Goal: Information Seeking & Learning: Find specific fact

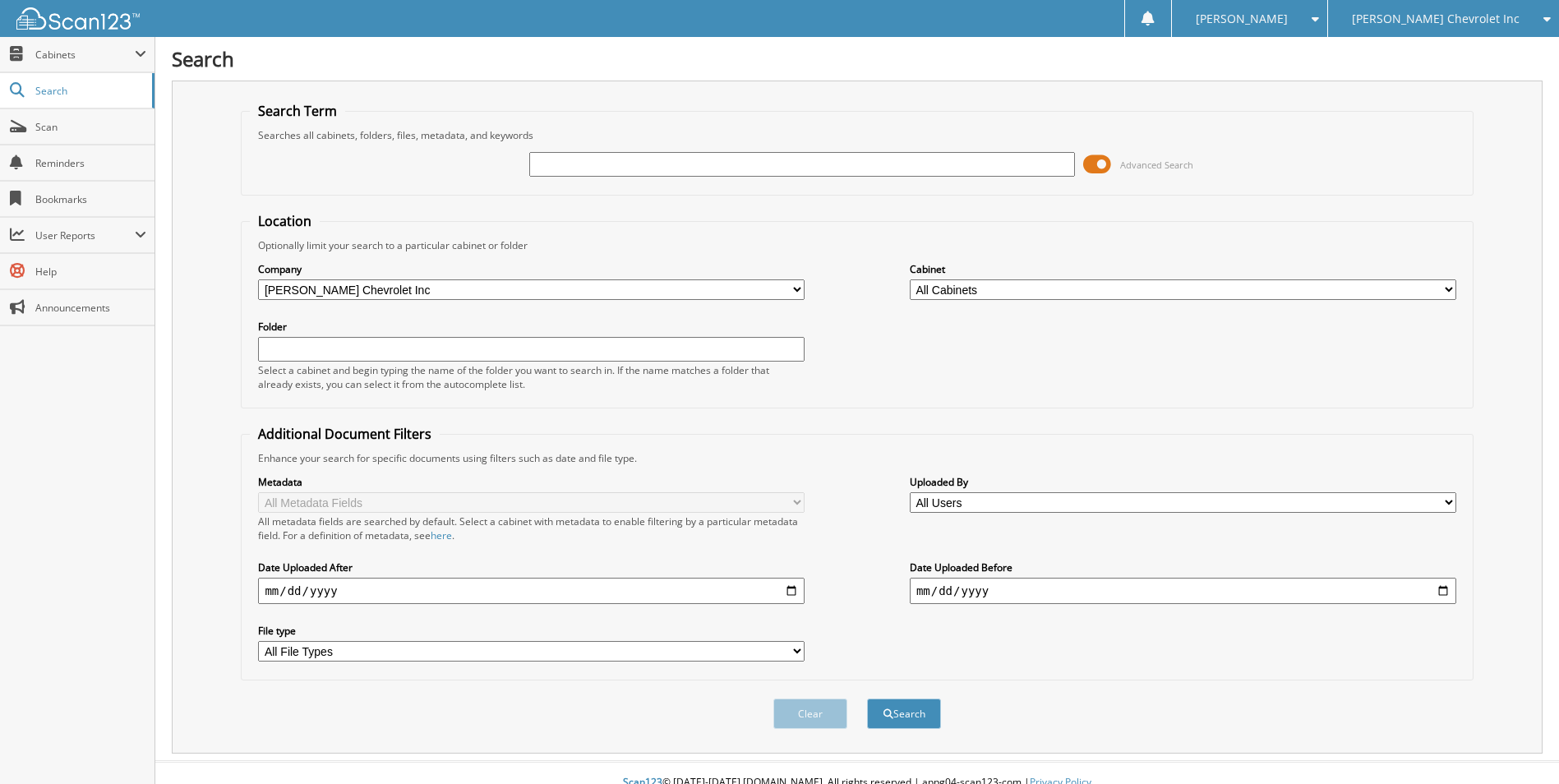
click at [654, 167] on input "text" at bounding box center [802, 164] width 547 height 24
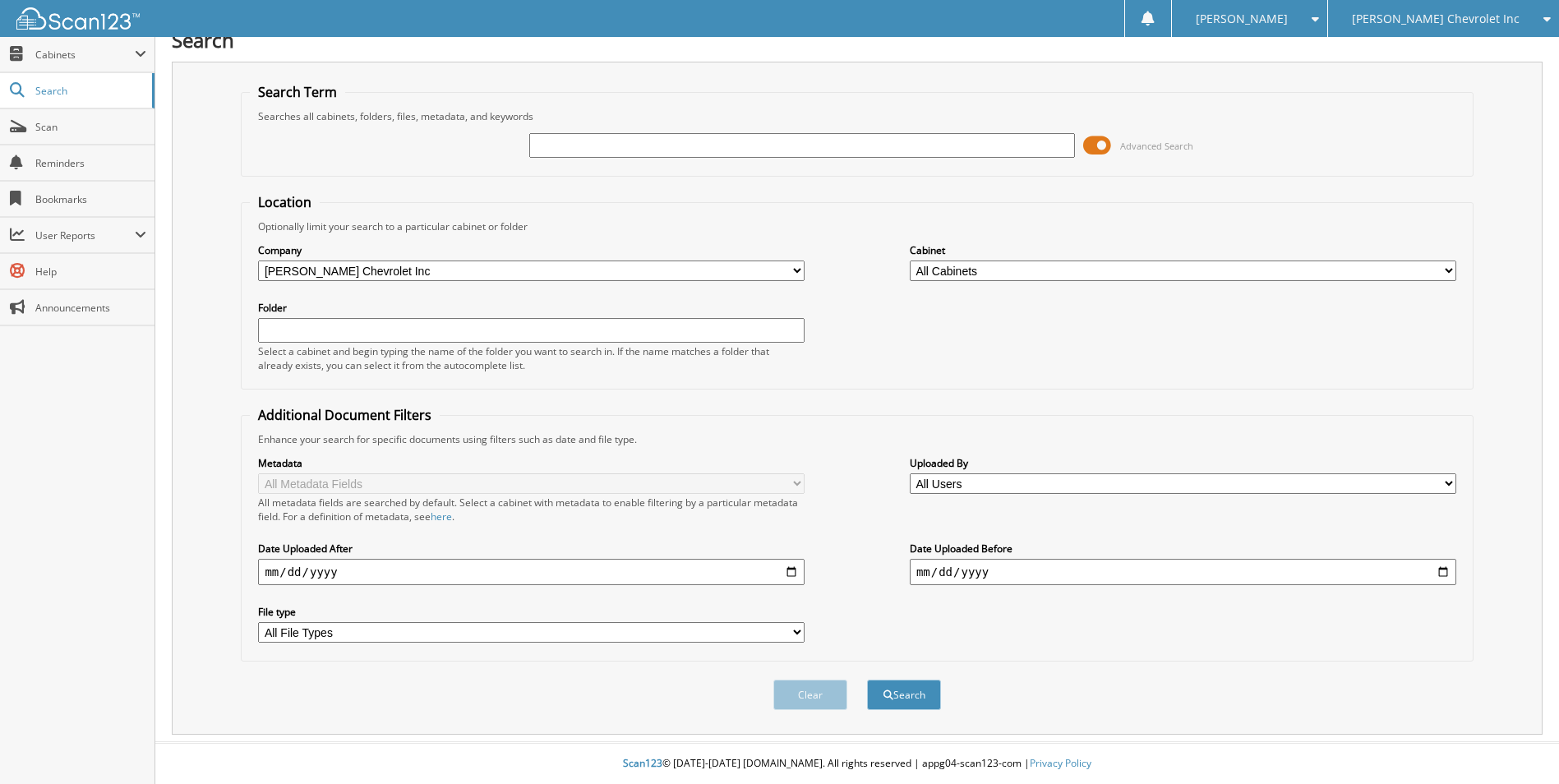
click at [593, 148] on input "text" at bounding box center [802, 145] width 547 height 24
type input "229322"
click at [867, 679] on button "Search" at bounding box center [904, 694] width 74 height 31
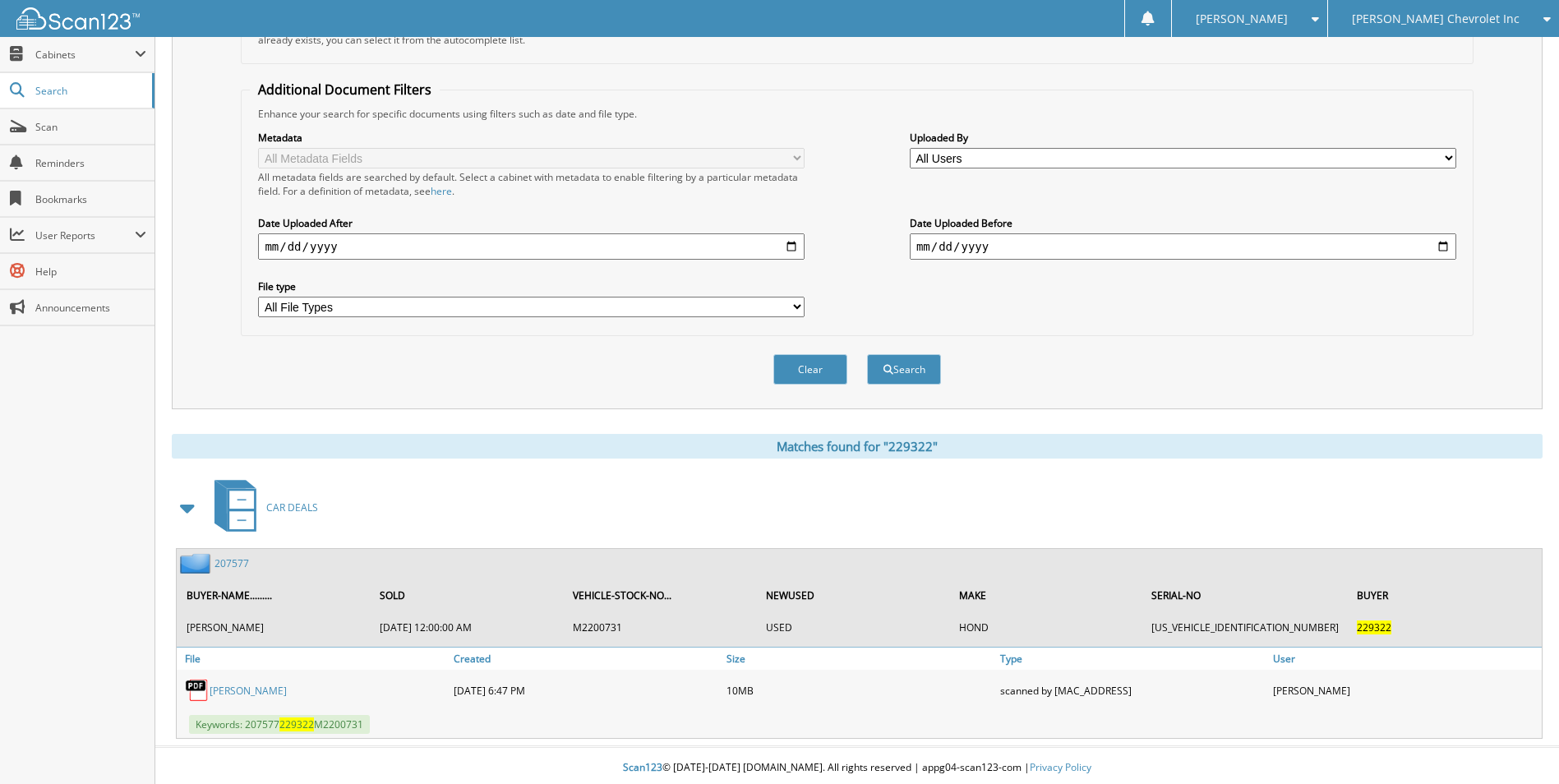
scroll to position [349, 0]
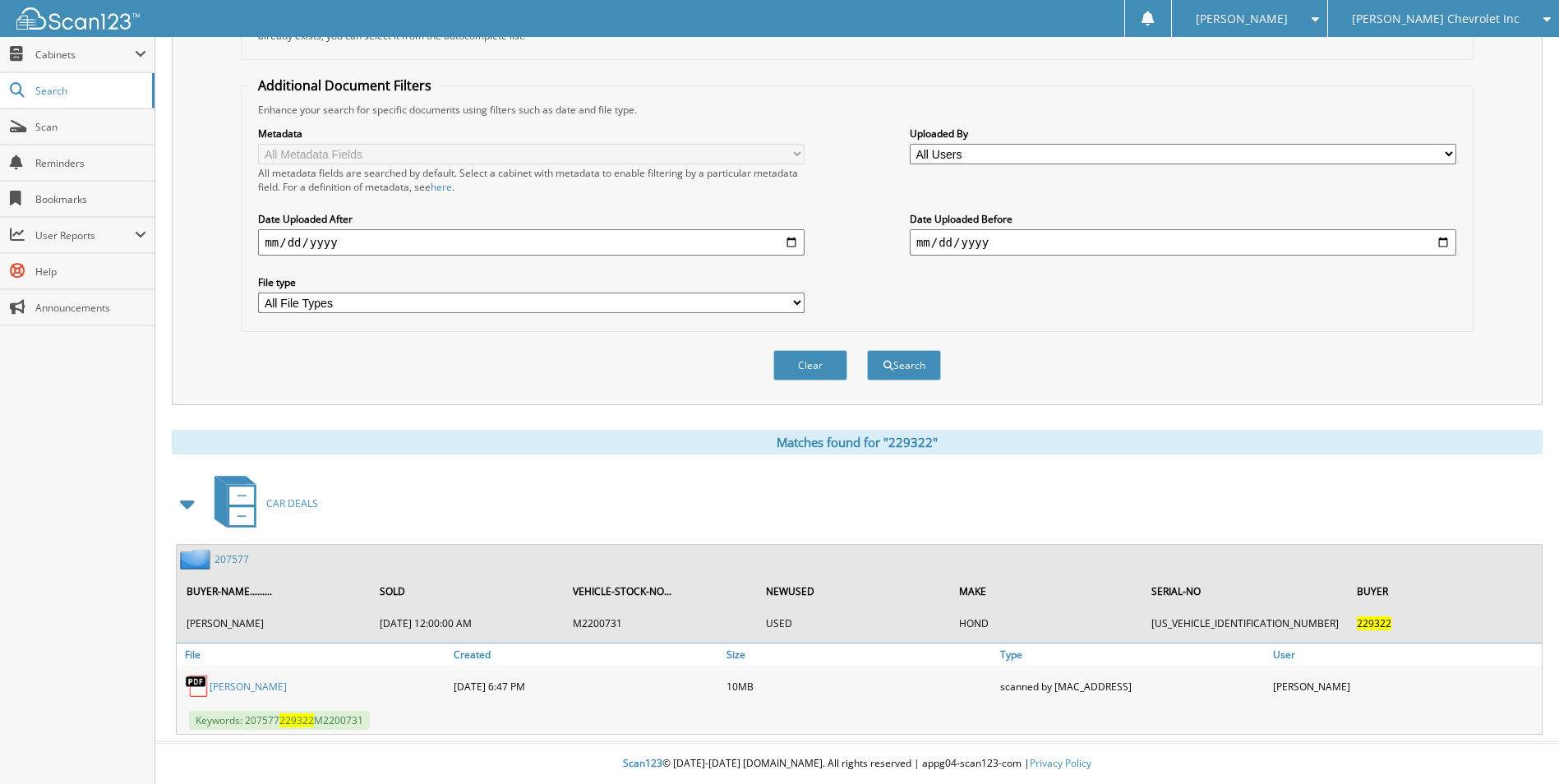
click at [233, 564] on link "207577" at bounding box center [232, 559] width 35 height 14
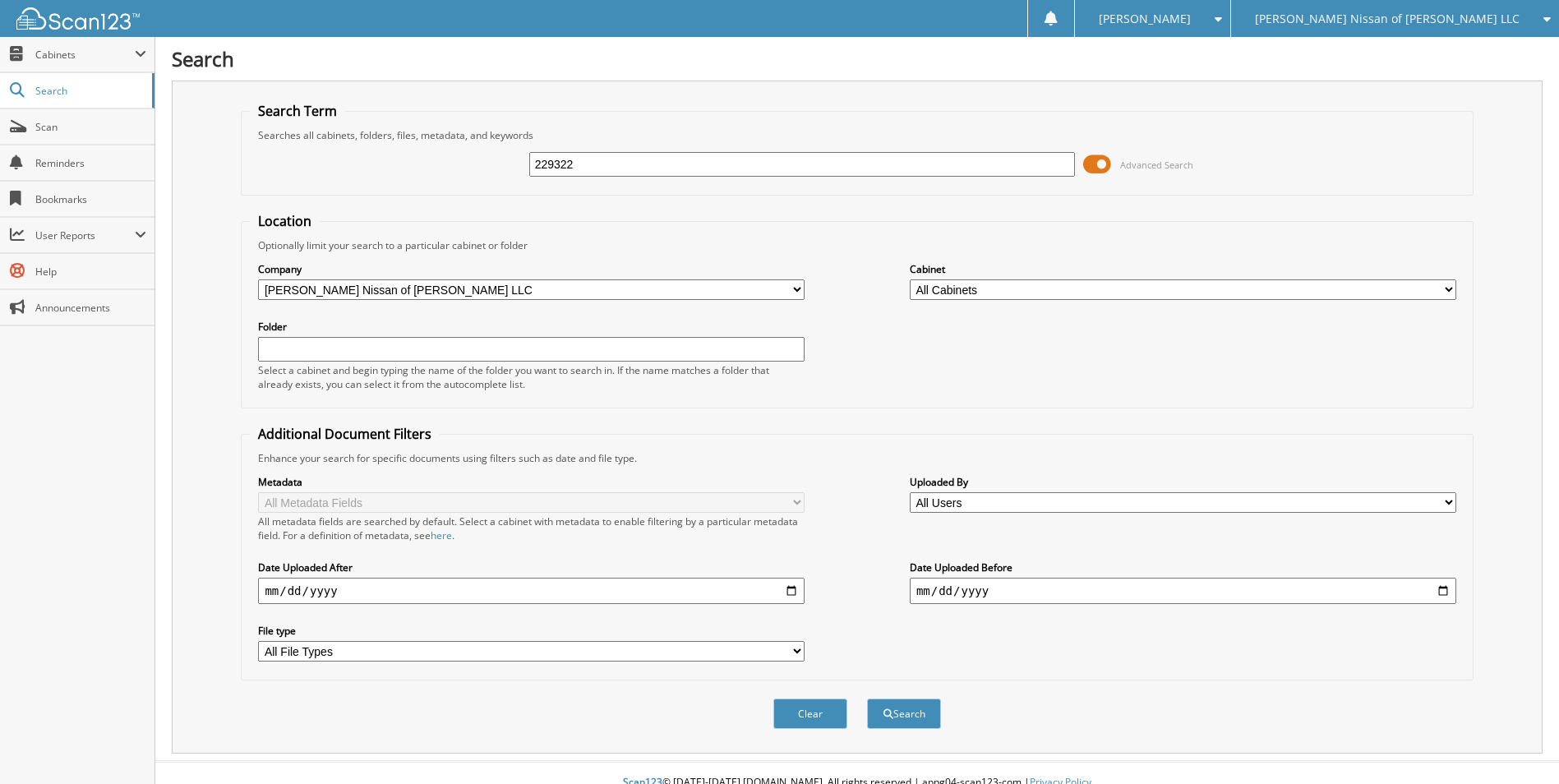
type input "229322"
click at [867, 698] on button "Search" at bounding box center [904, 713] width 74 height 31
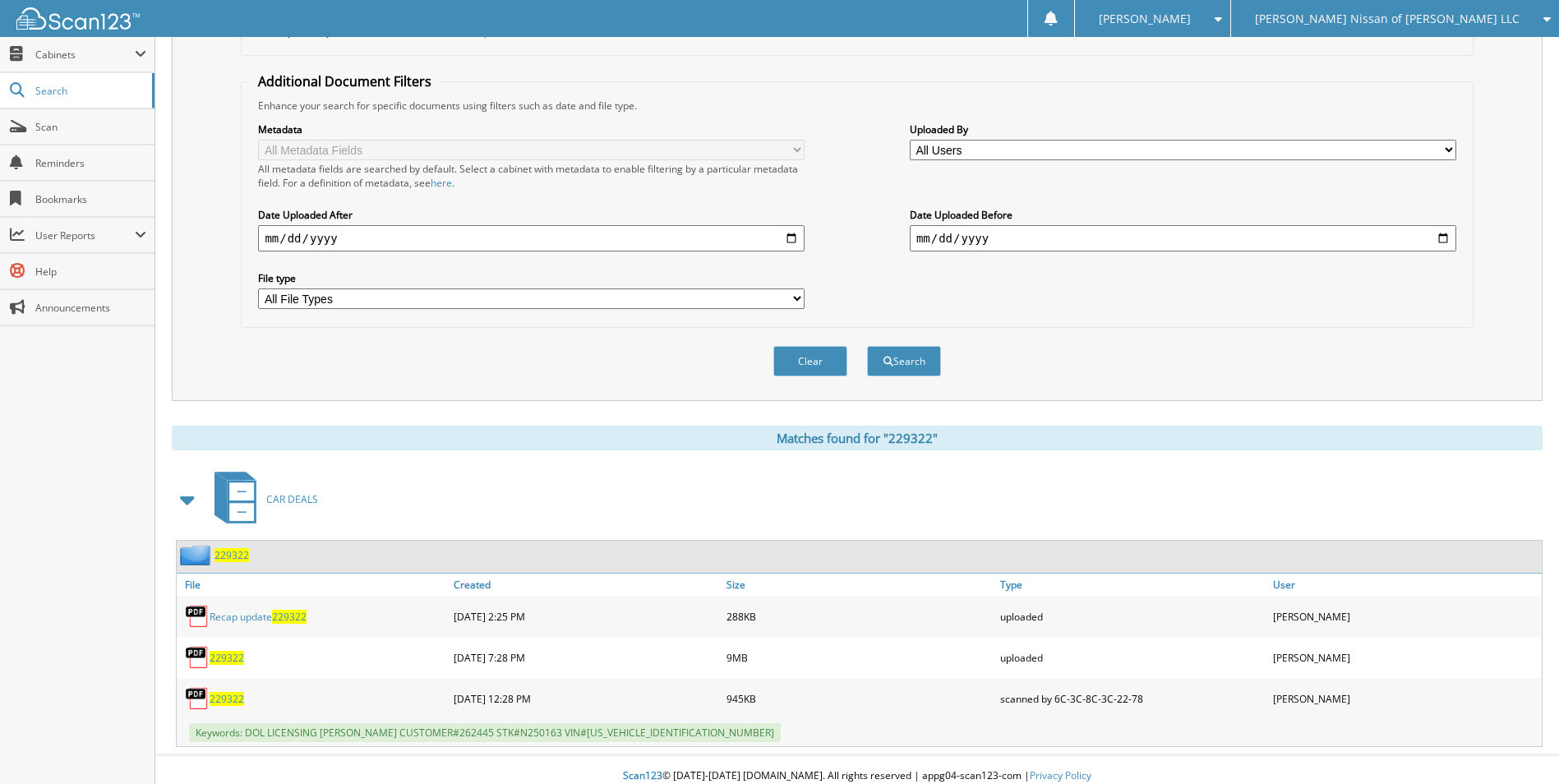
scroll to position [365, 0]
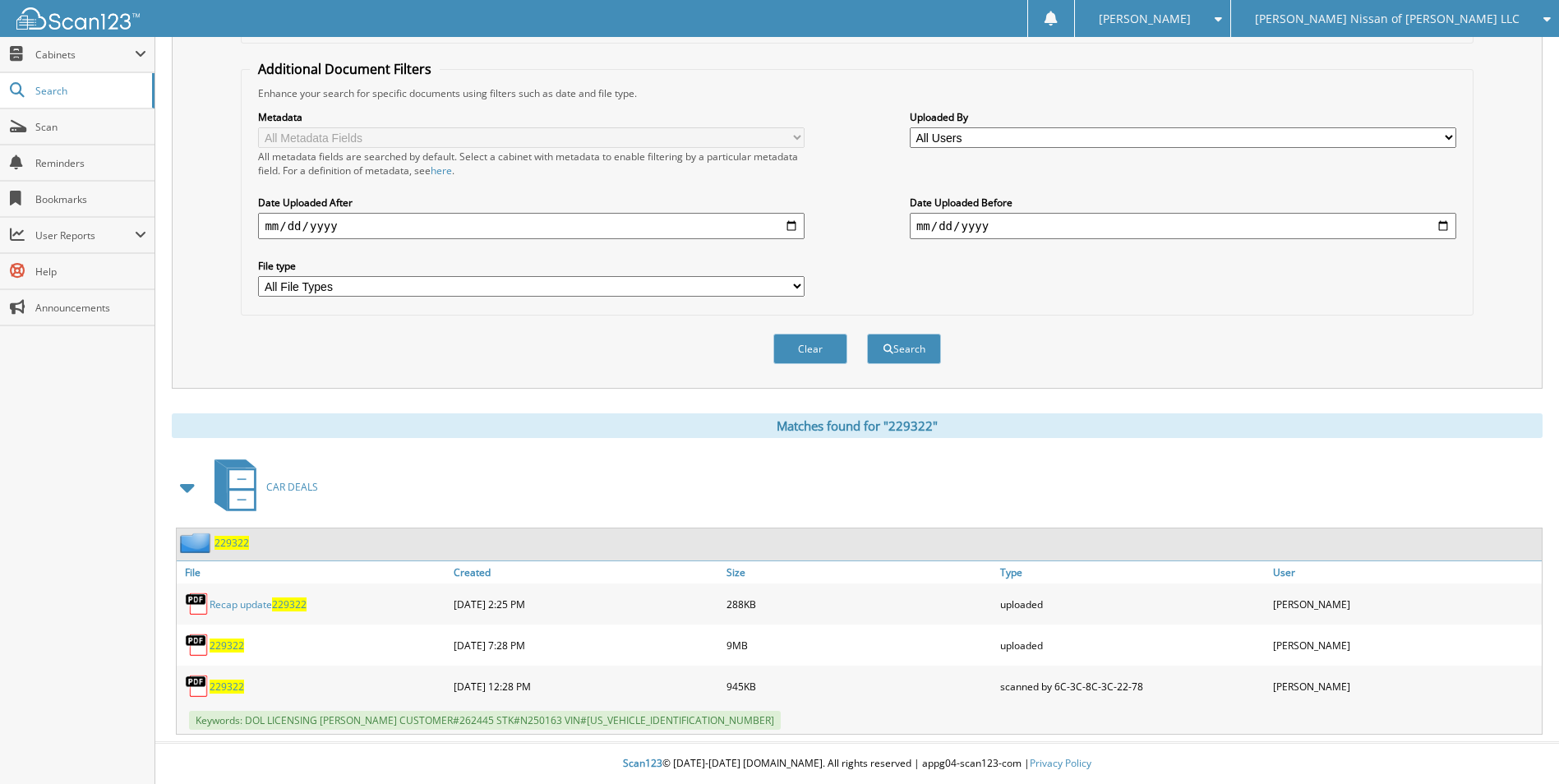
click at [223, 536] on span "229322" at bounding box center [232, 542] width 35 height 14
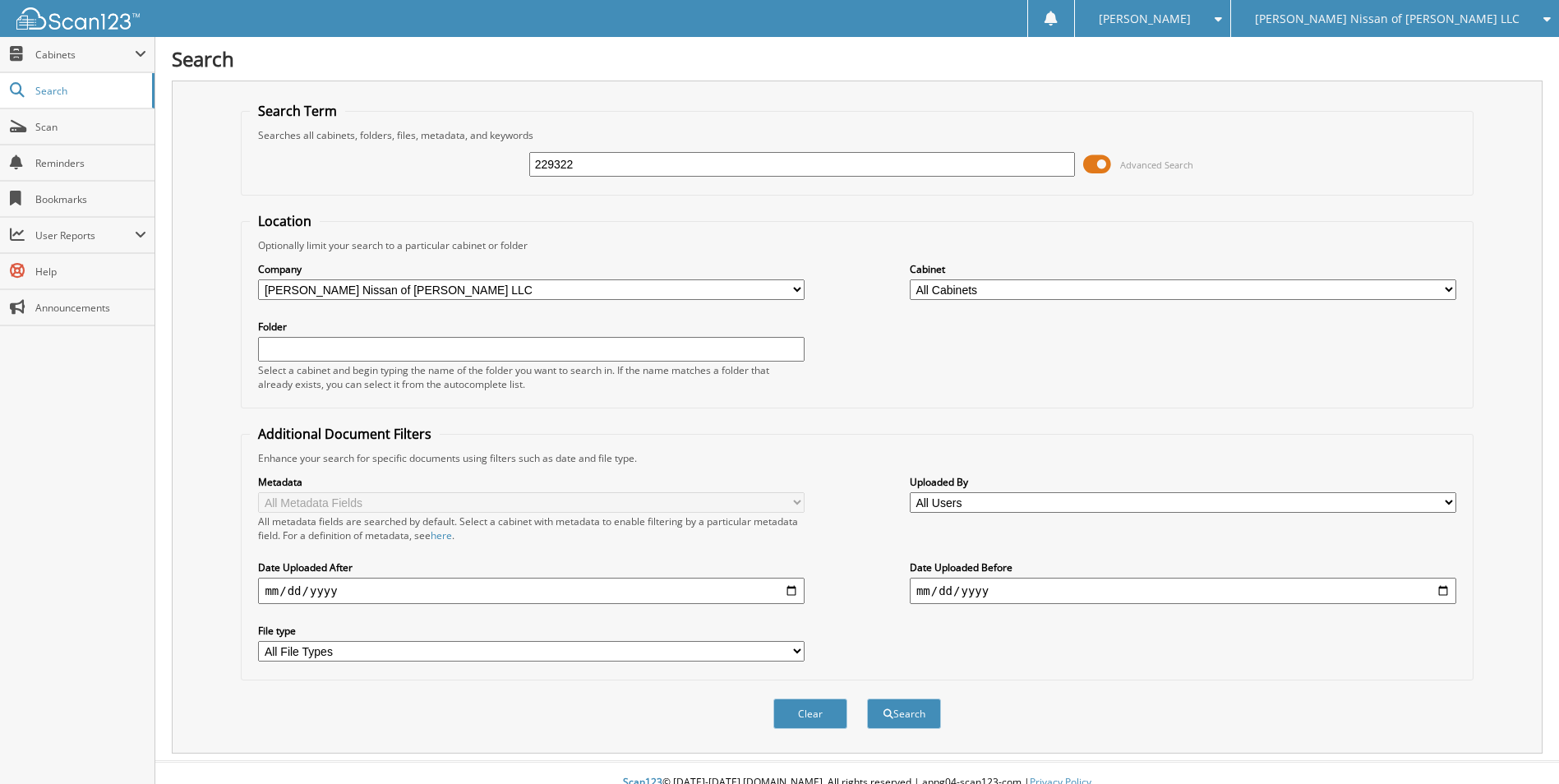
type input "229322"
click at [867, 698] on button "Search" at bounding box center [904, 713] width 74 height 31
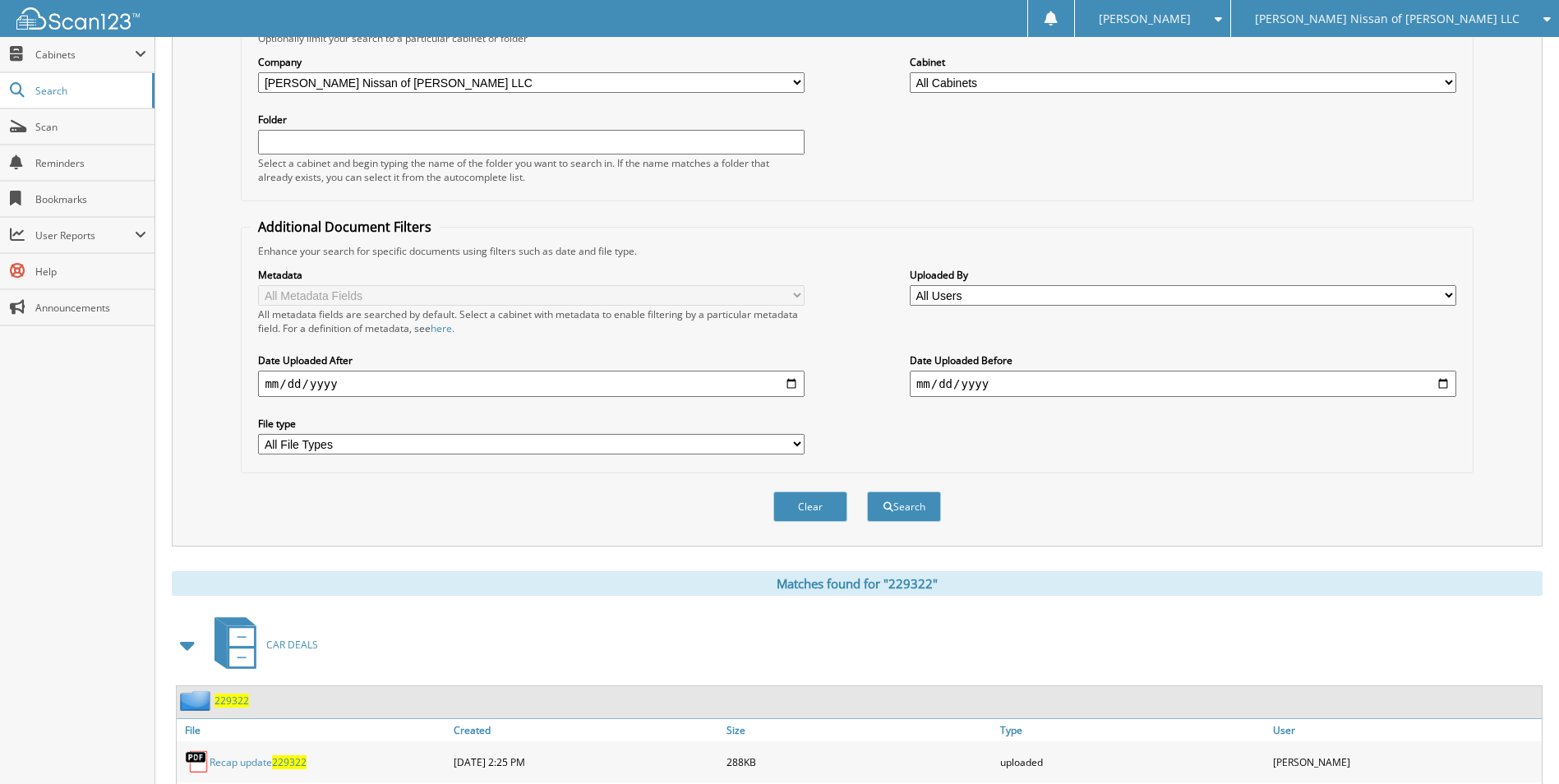
scroll to position [329, 0]
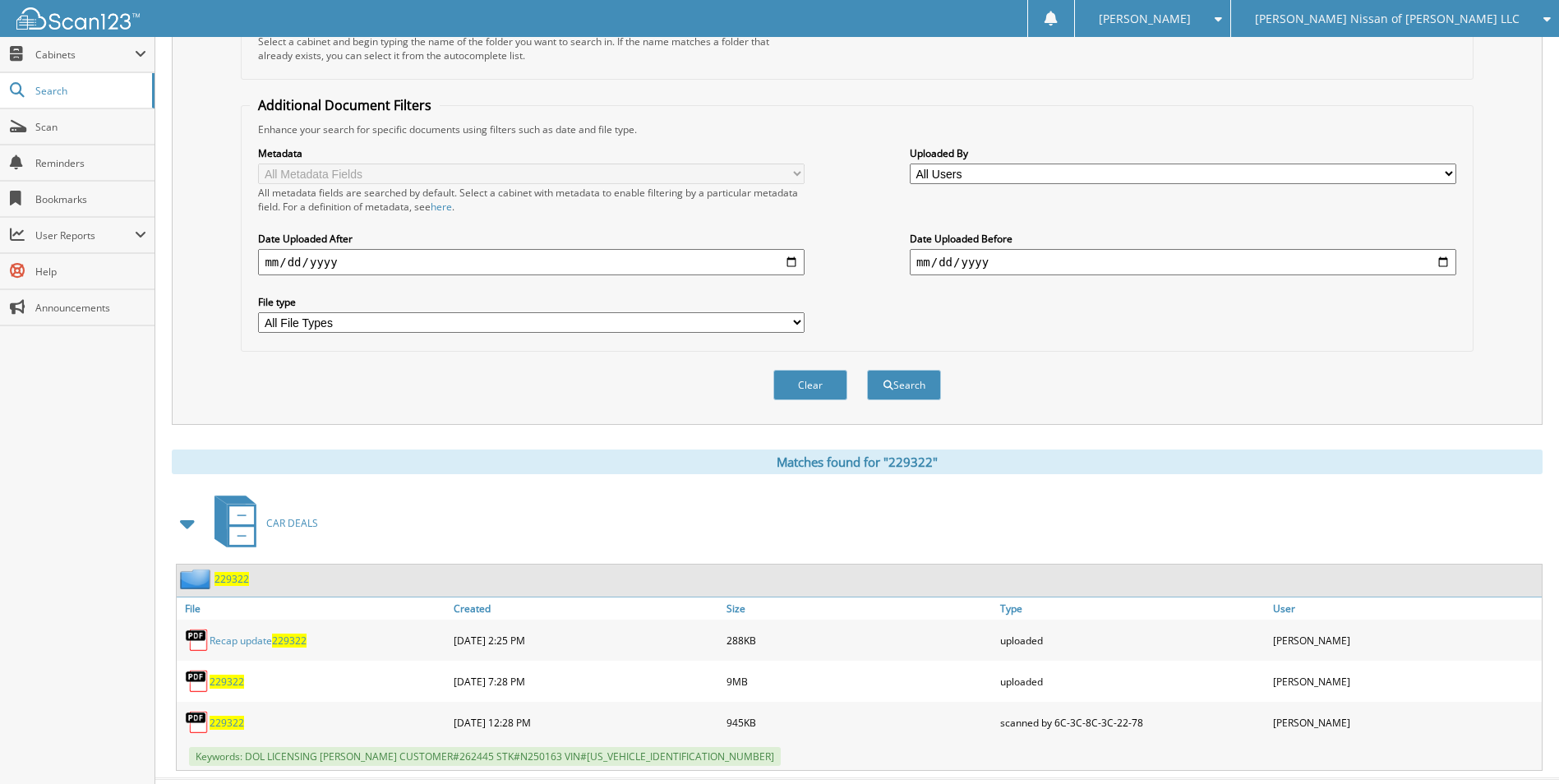
click at [226, 581] on span "229322" at bounding box center [232, 578] width 35 height 14
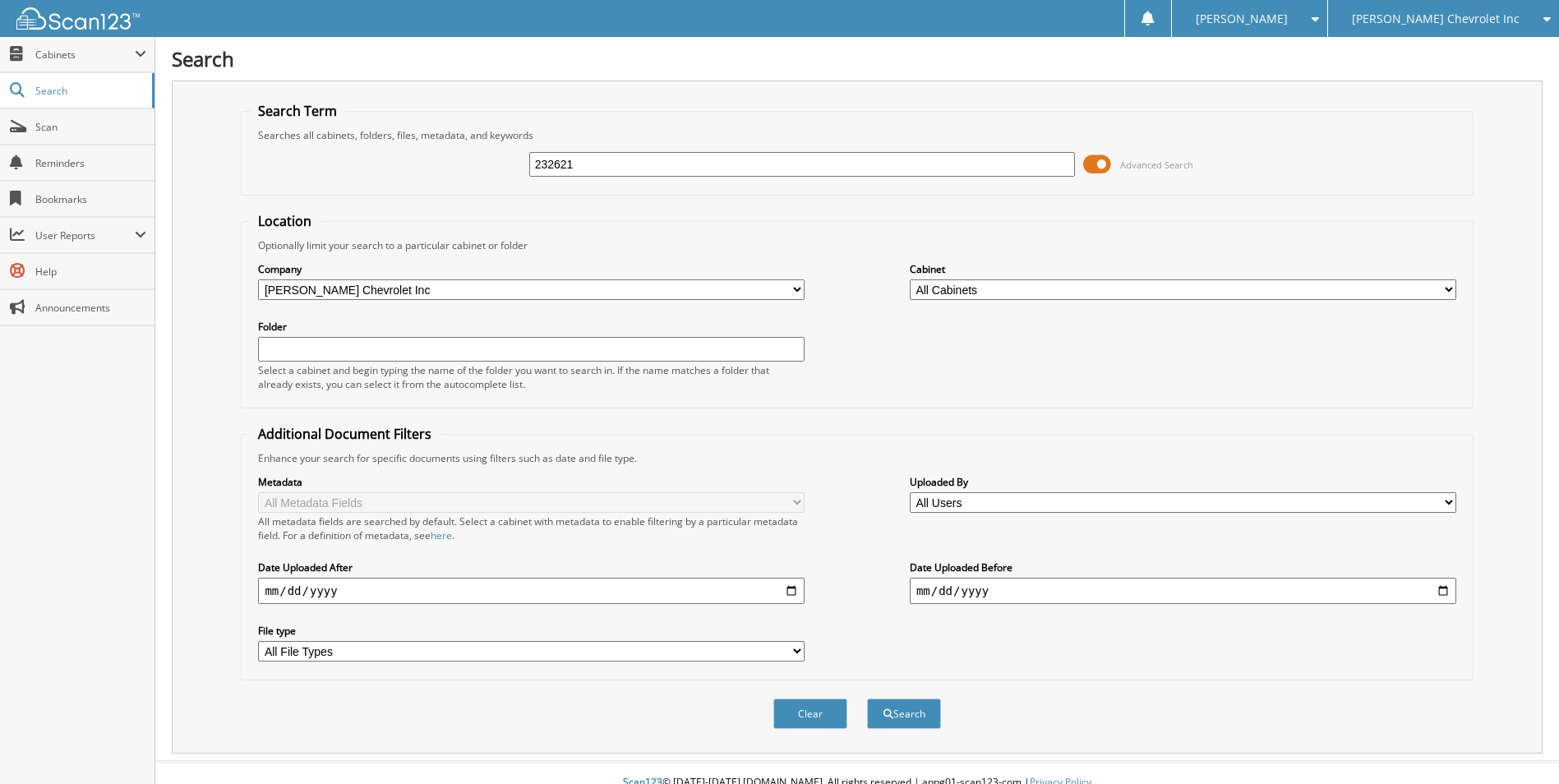
type input "232621"
click at [867, 698] on button "Search" at bounding box center [904, 713] width 74 height 31
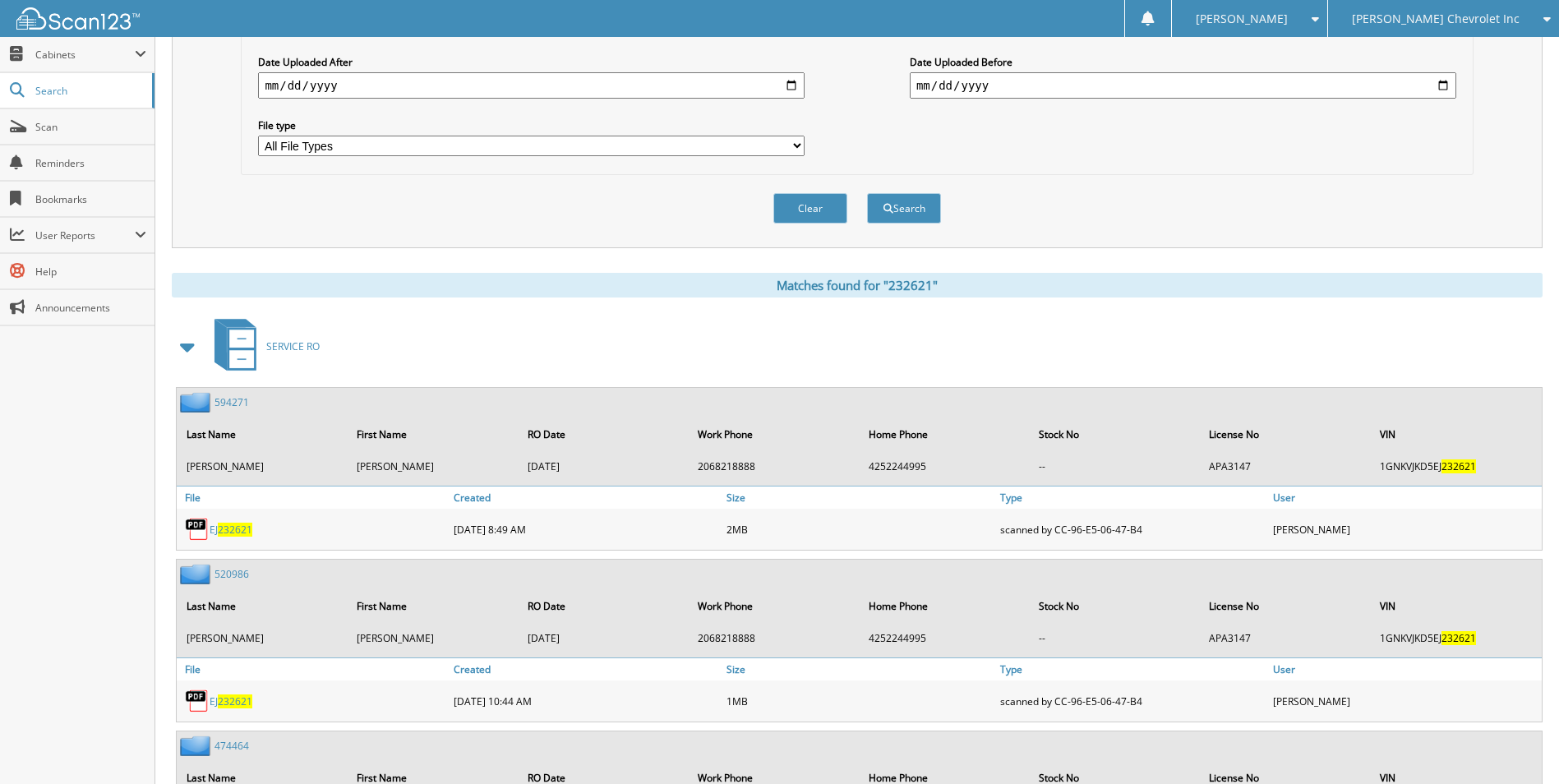
scroll to position [576, 0]
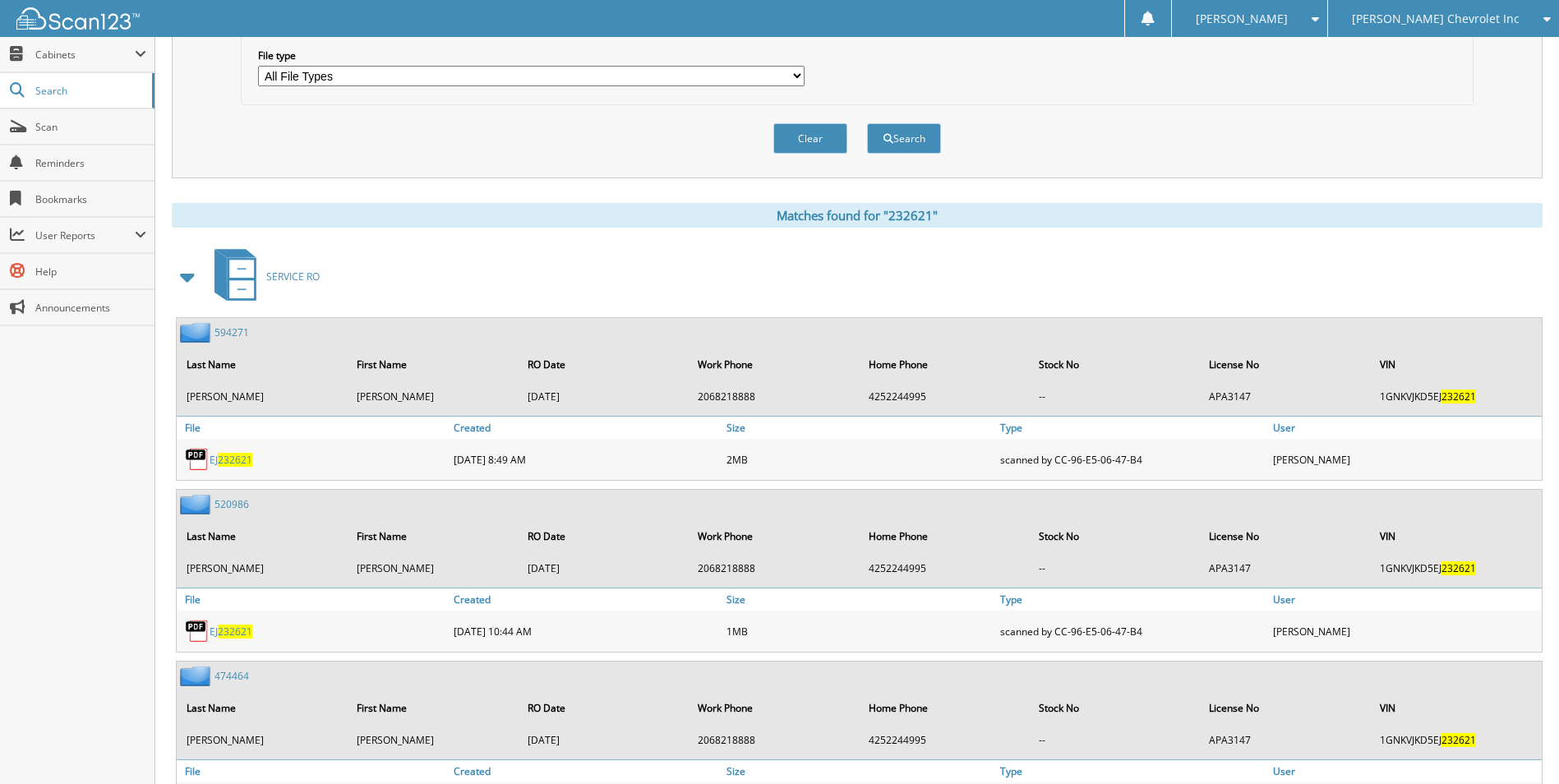
click at [180, 278] on span at bounding box center [188, 278] width 23 height 30
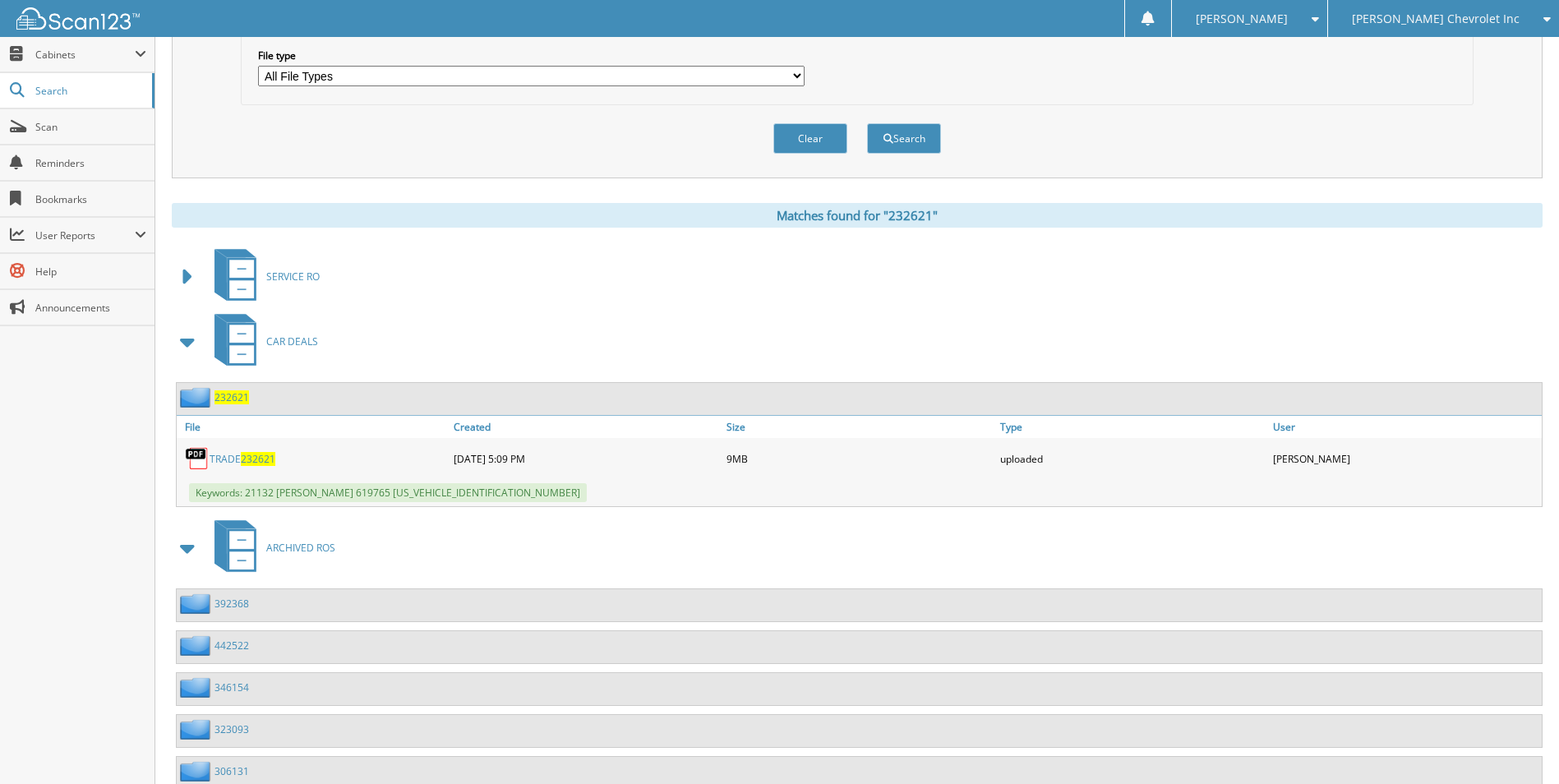
click at [228, 395] on span "232621" at bounding box center [232, 397] width 35 height 14
